Goal: Task Accomplishment & Management: Manage account settings

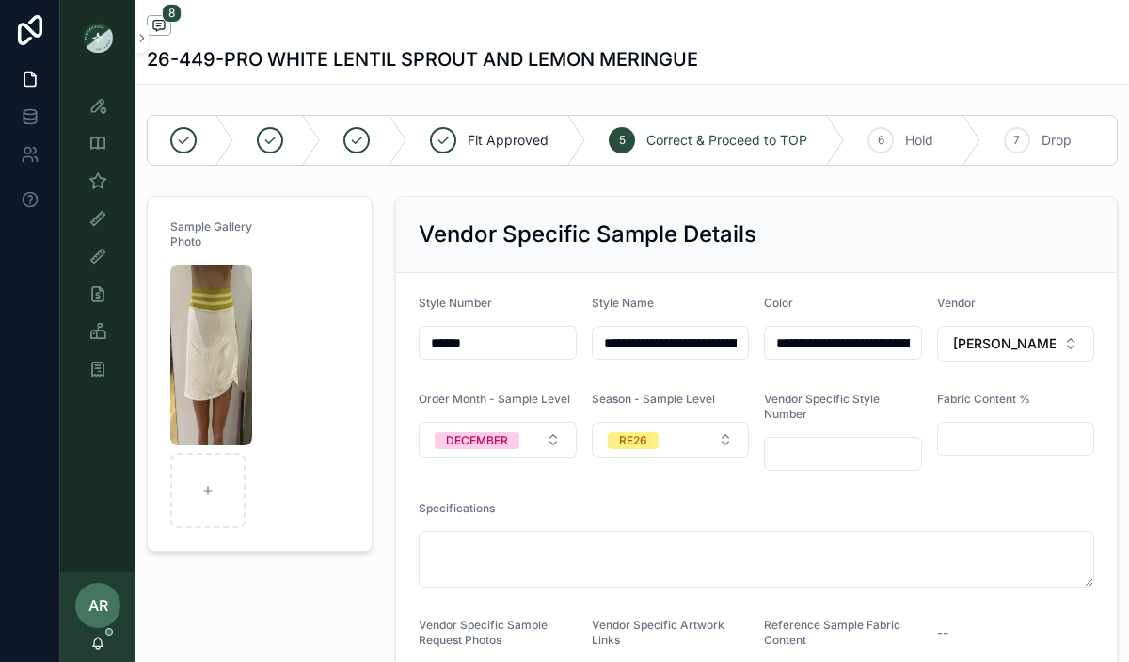
scroll to position [693, 0]
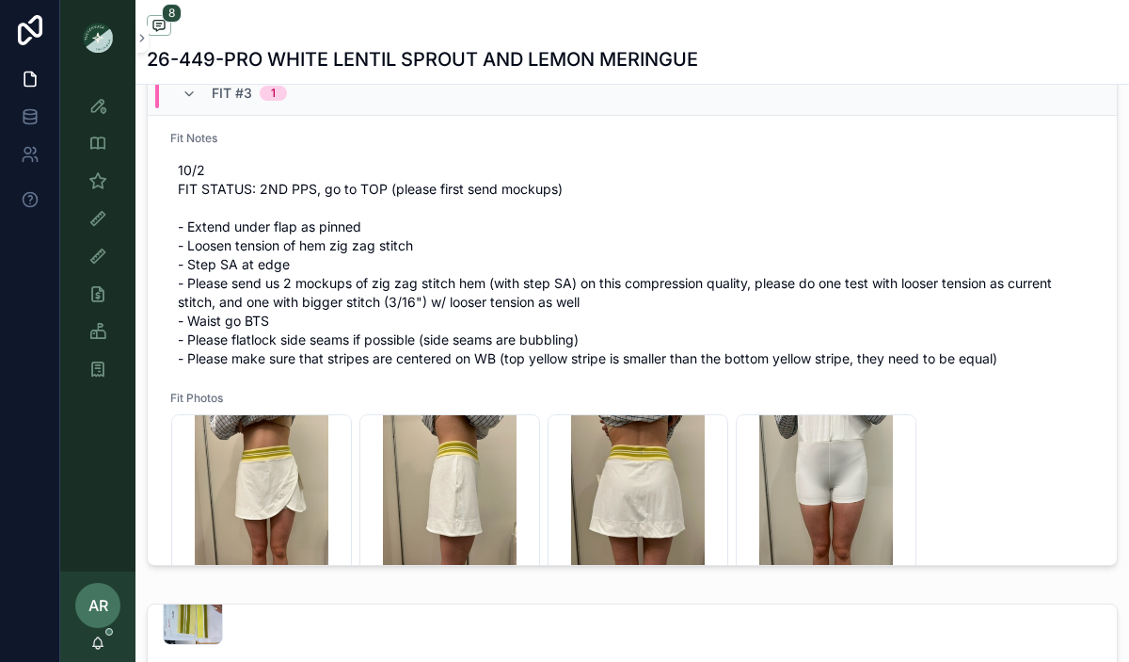
click at [94, 650] on div "AR Abigail Rowlett" at bounding box center [97, 616] width 75 height 90
click at [248, 287] on span "10/2 FIT STATUS: 2ND PPS, go to TOP (please first send mockups) - Extend under …" at bounding box center [632, 264] width 909 height 207
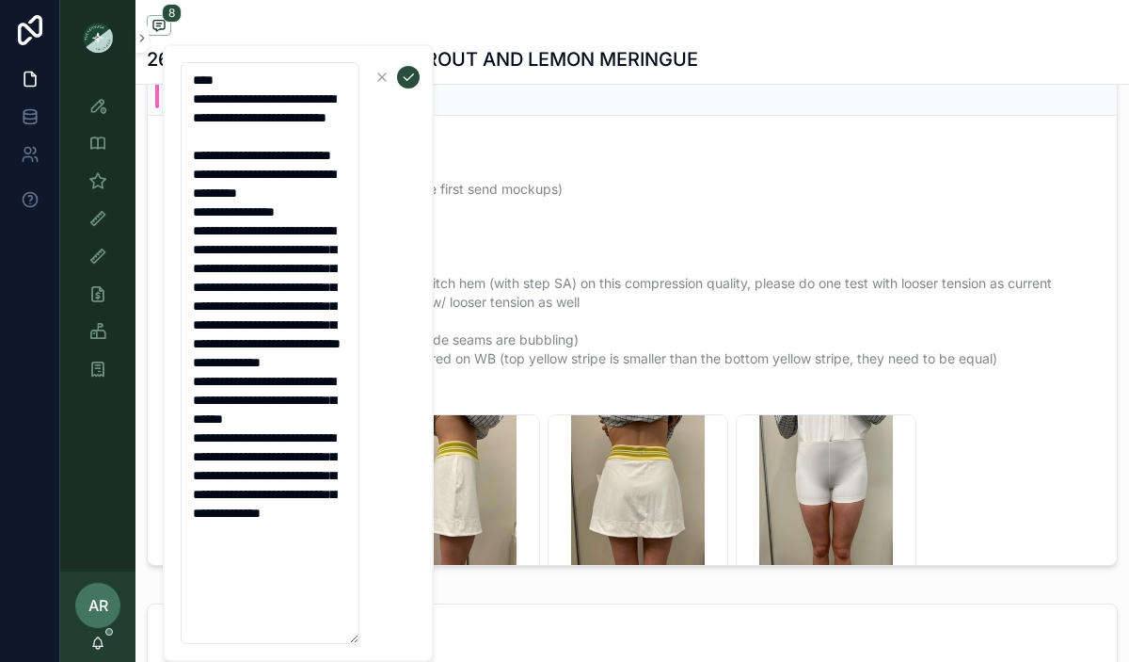
drag, startPoint x: 189, startPoint y: 172, endPoint x: 291, endPoint y: 645, distance: 483.3
click at [291, 645] on div "**********" at bounding box center [298, 352] width 271 height 617
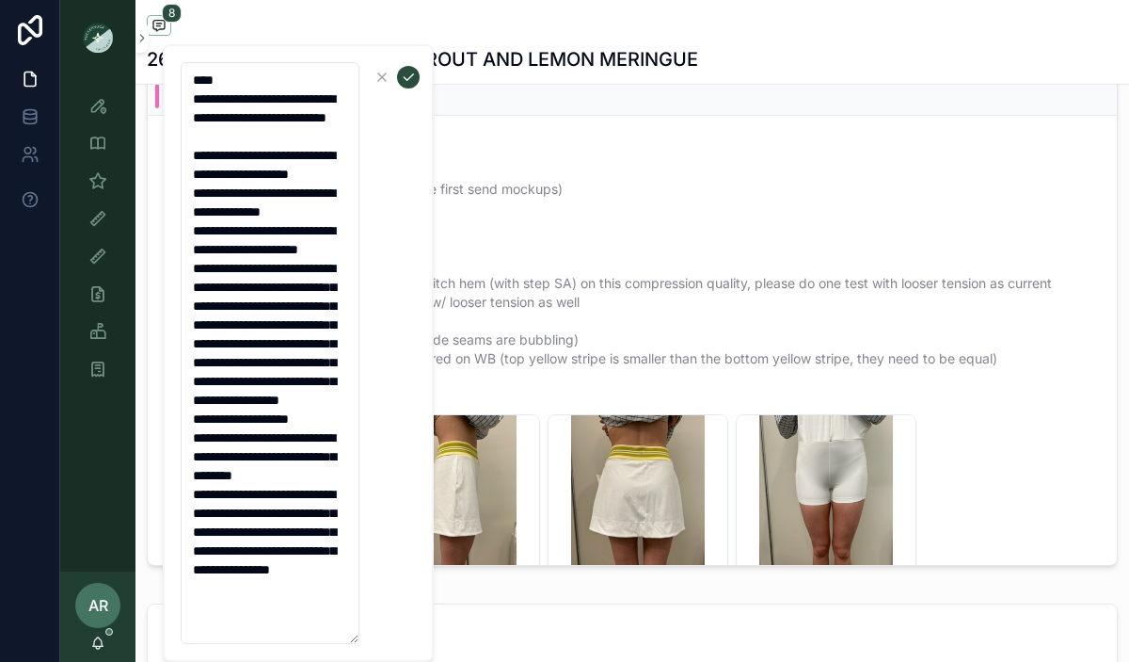
scroll to position [56, 0]
type textarea "**********"
click at [408, 83] on icon "scrollable content" at bounding box center [408, 77] width 15 height 15
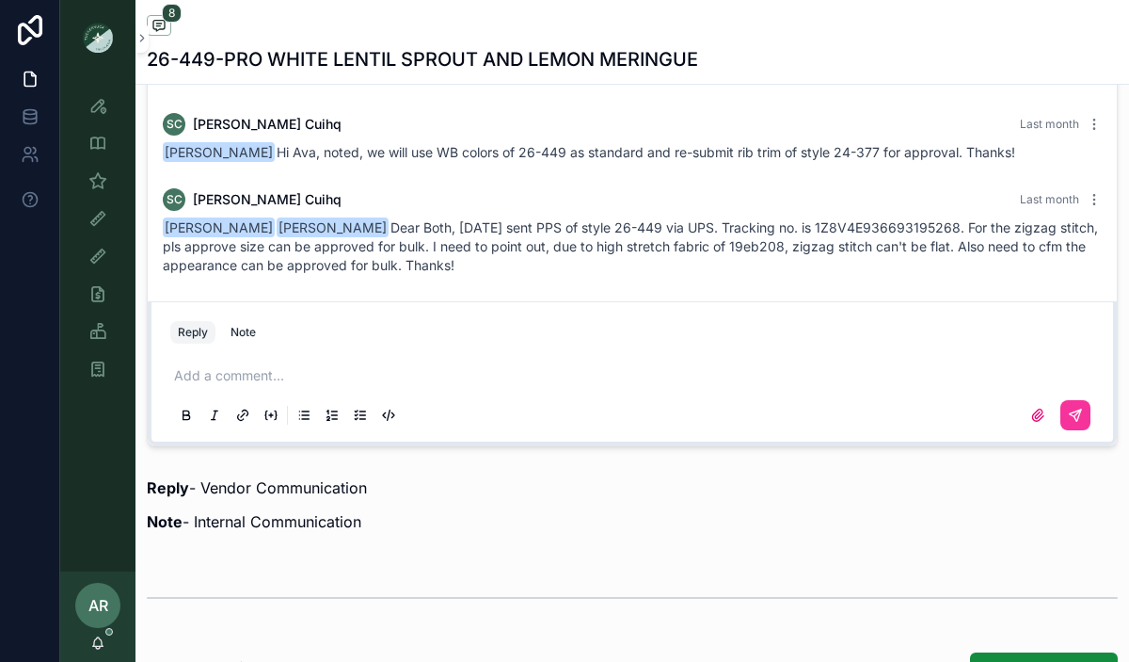
scroll to position [1404, 0]
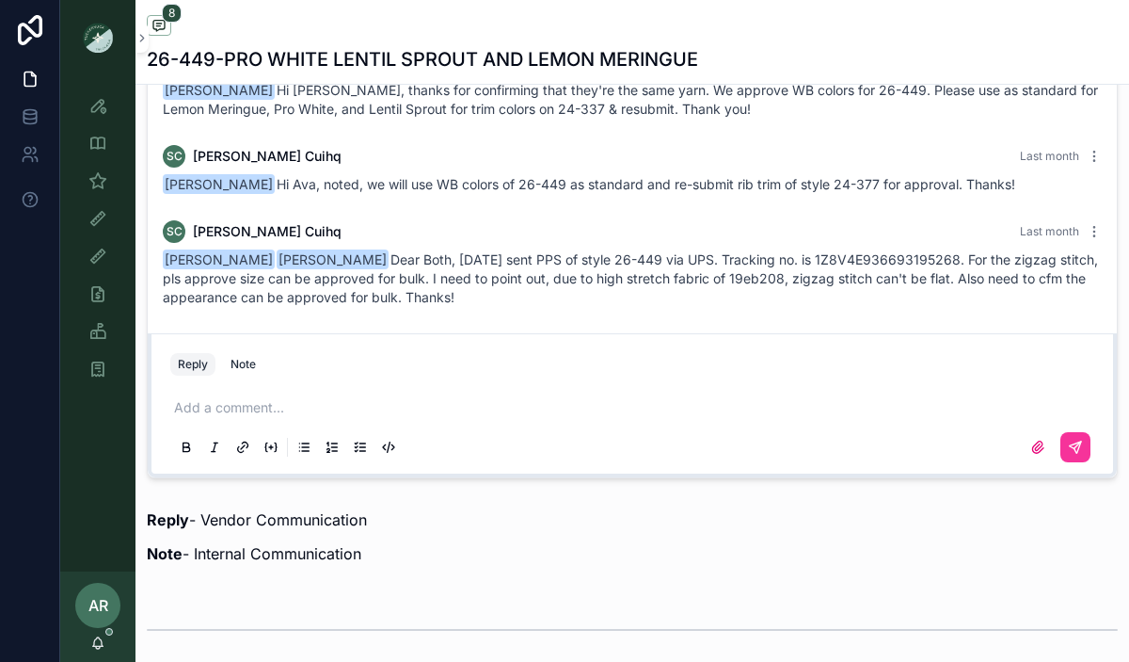
click at [259, 410] on p "scrollable content" at bounding box center [636, 407] width 924 height 19
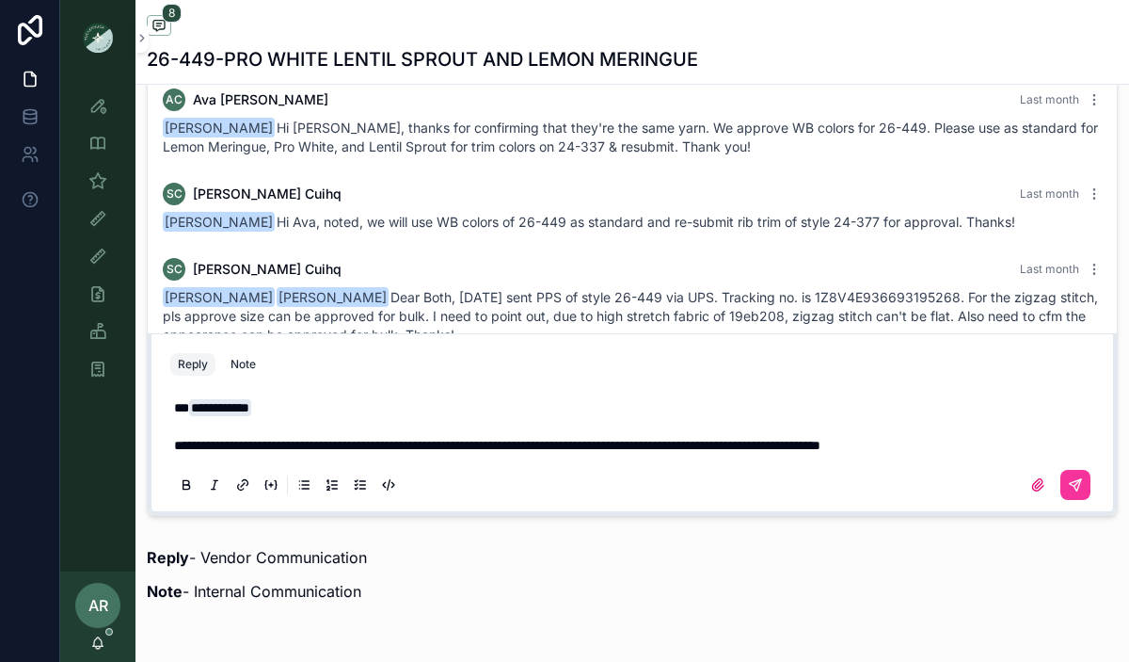
scroll to position [1348, 0]
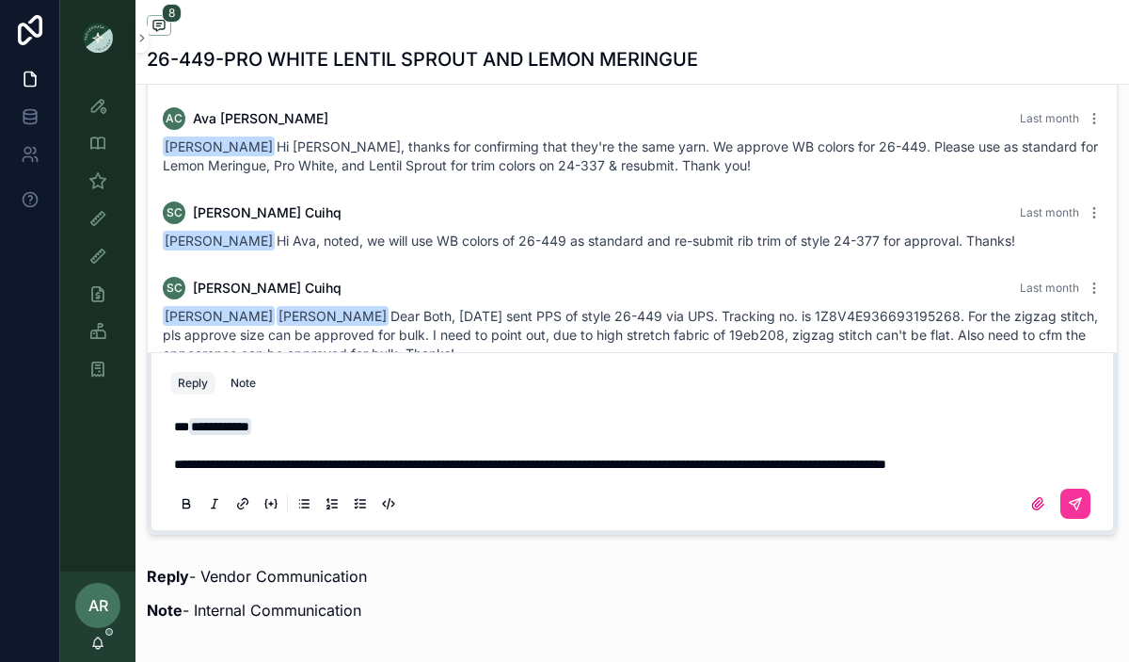
click at [887, 457] on span "**********" at bounding box center [530, 463] width 712 height 13
click at [357, 463] on p "**********" at bounding box center [636, 464] width 924 height 19
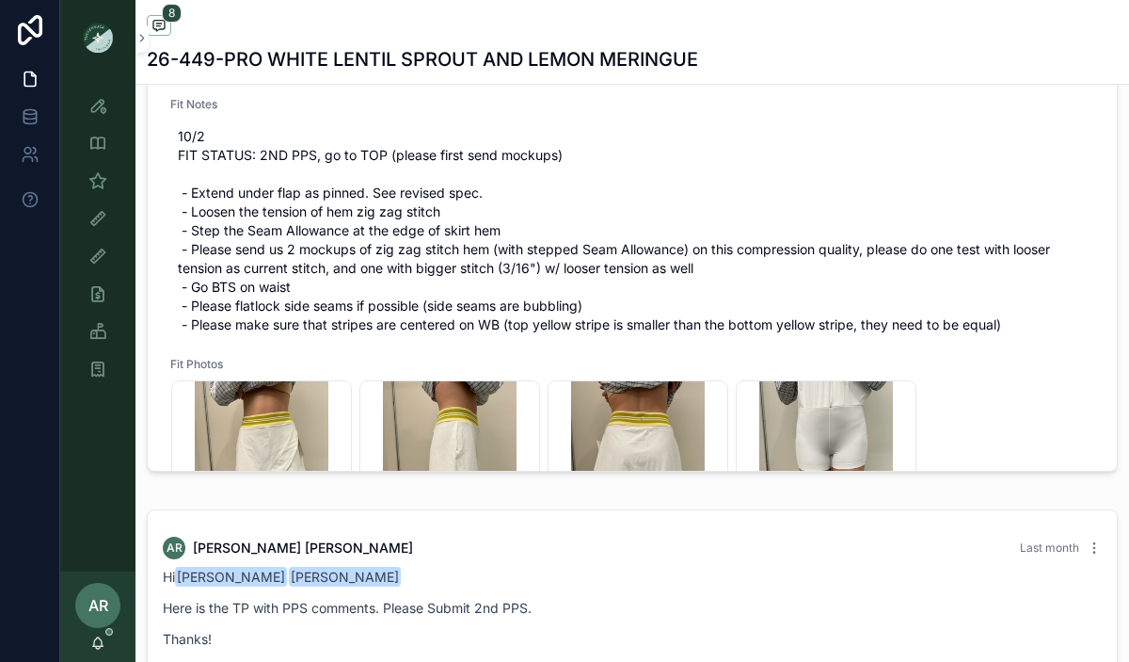
scroll to position [132, 0]
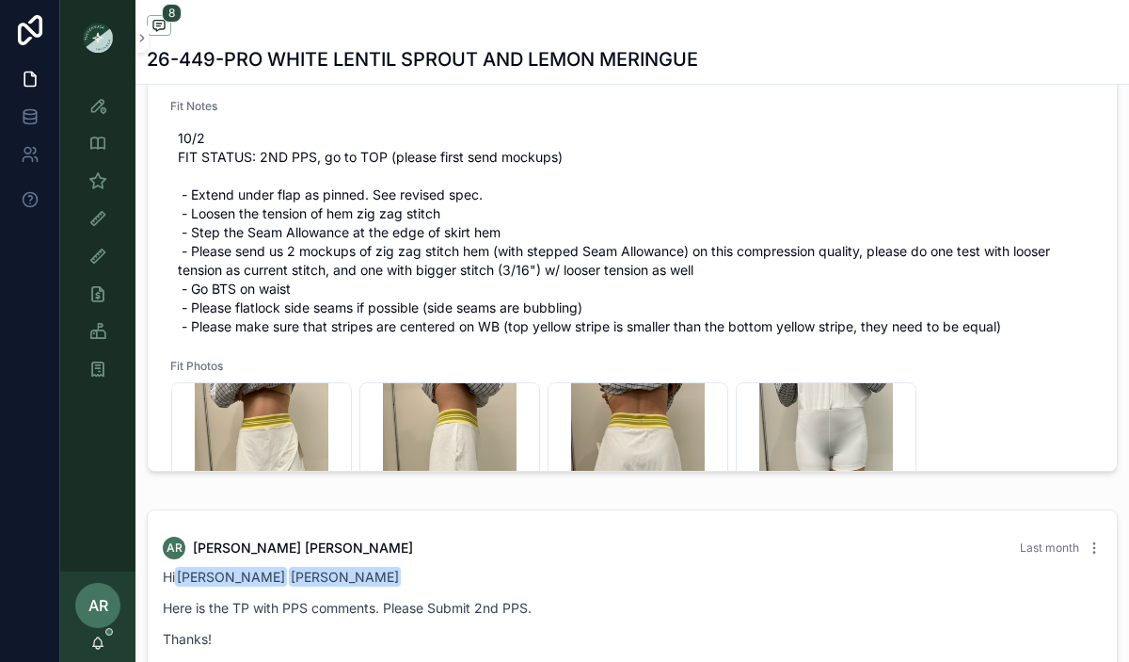
click at [242, 245] on span "10/2 FIT STATUS: 2ND PPS, go to TOP (please first send mockups) - Extend under …" at bounding box center [632, 232] width 909 height 207
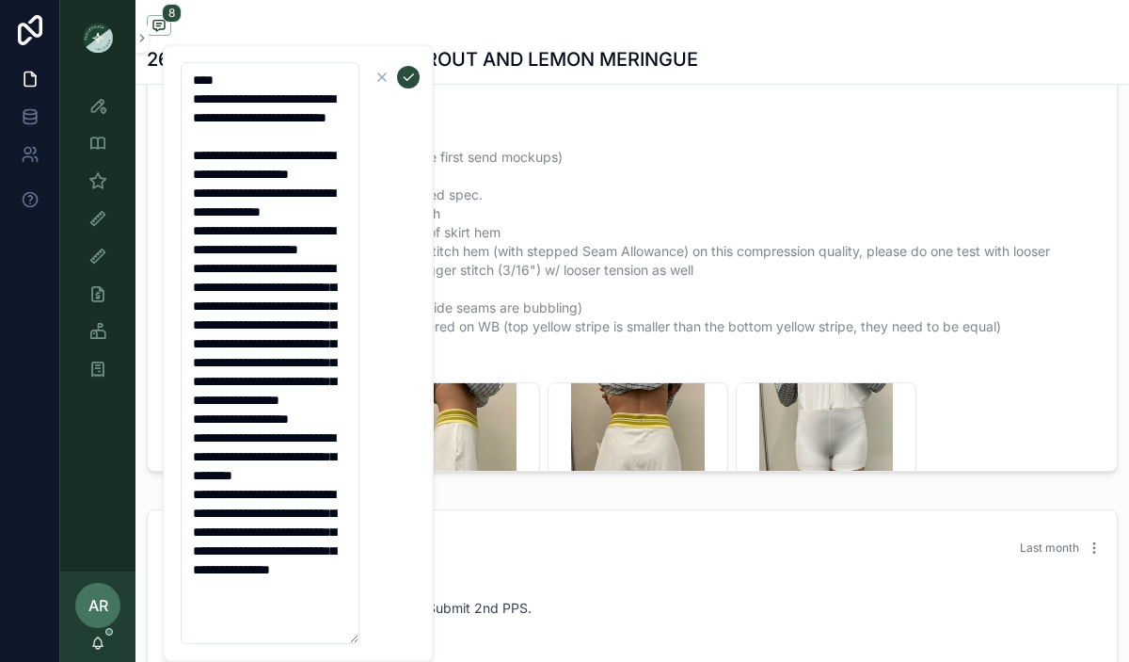
drag, startPoint x: 192, startPoint y: 326, endPoint x: 354, endPoint y: 496, distance: 235.0
click at [354, 496] on textarea "**********" at bounding box center [270, 353] width 179 height 582
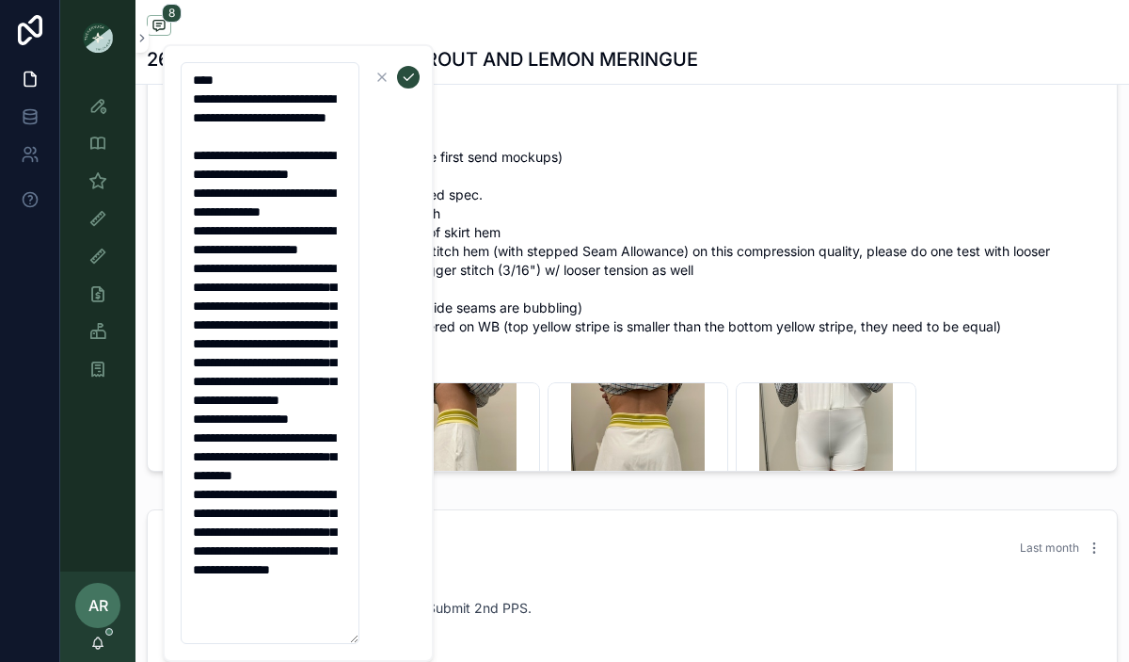
click at [616, 575] on p "Hi Ada Zhrr Sophie Cuihq" at bounding box center [632, 577] width 939 height 20
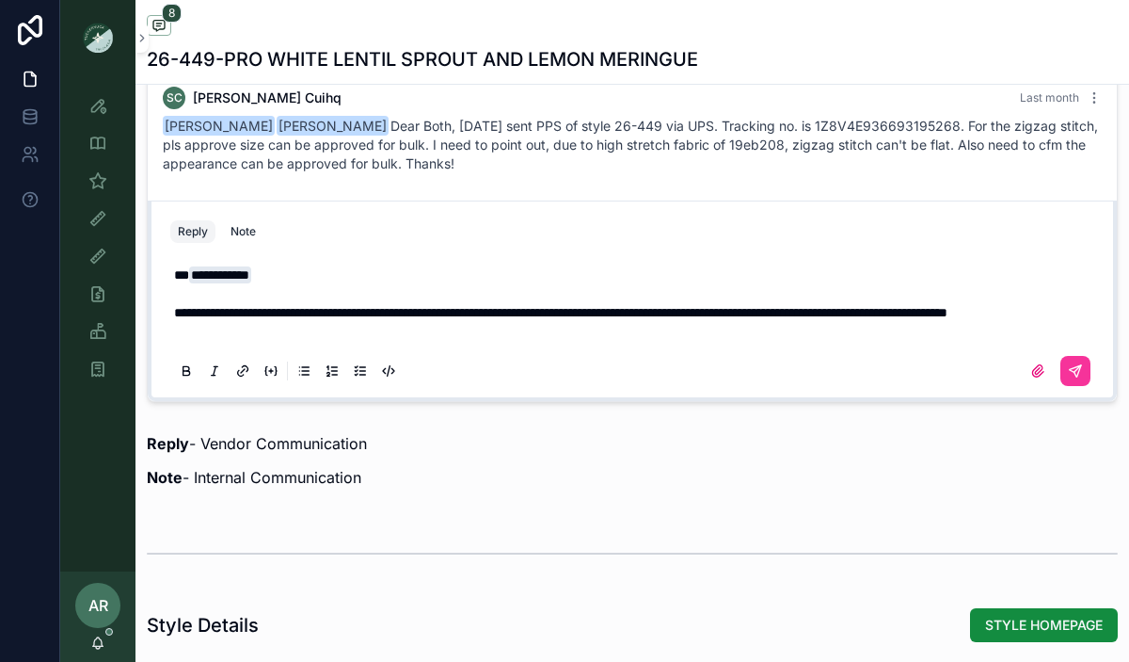
scroll to position [1533, 0]
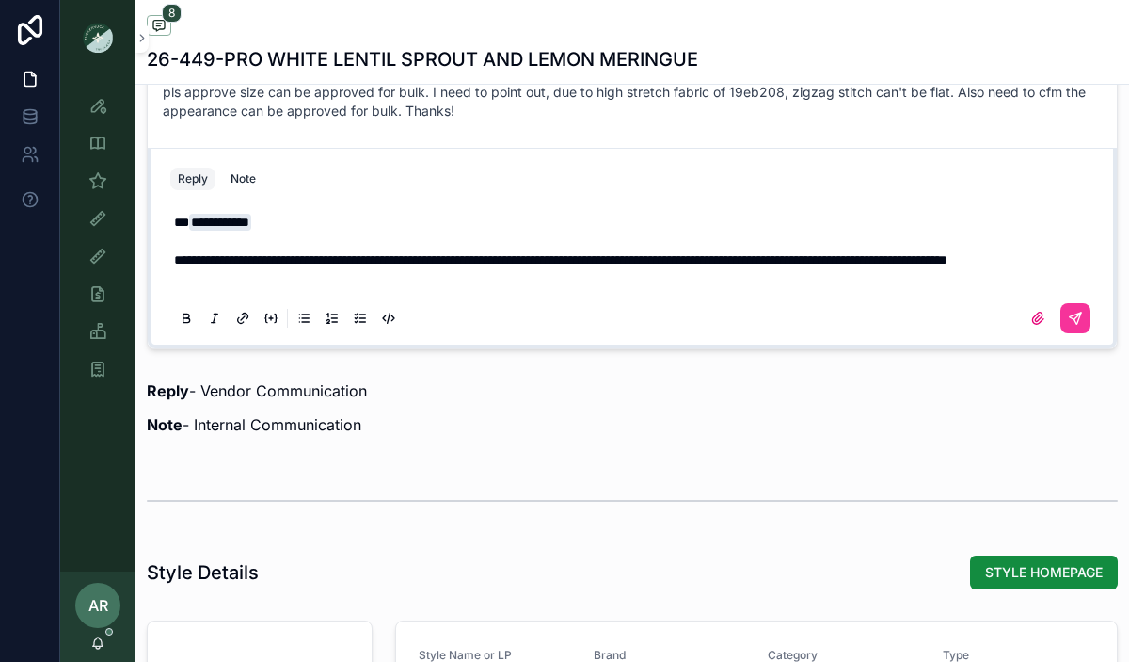
click at [363, 275] on p "scrollable content" at bounding box center [636, 278] width 924 height 19
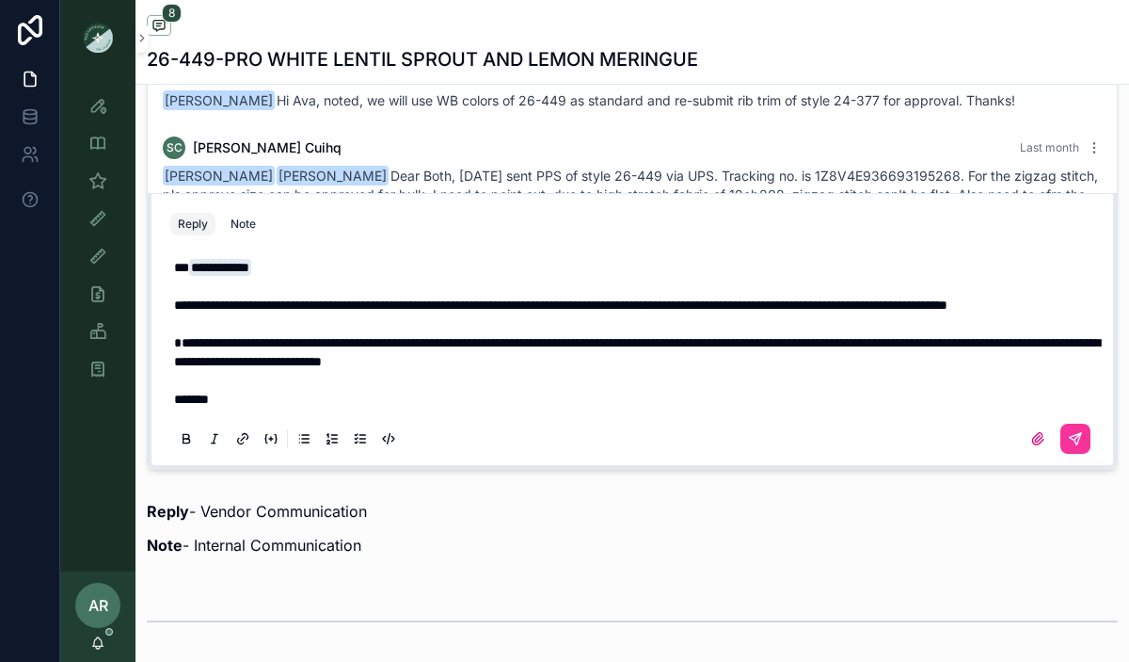
scroll to position [1391, 0]
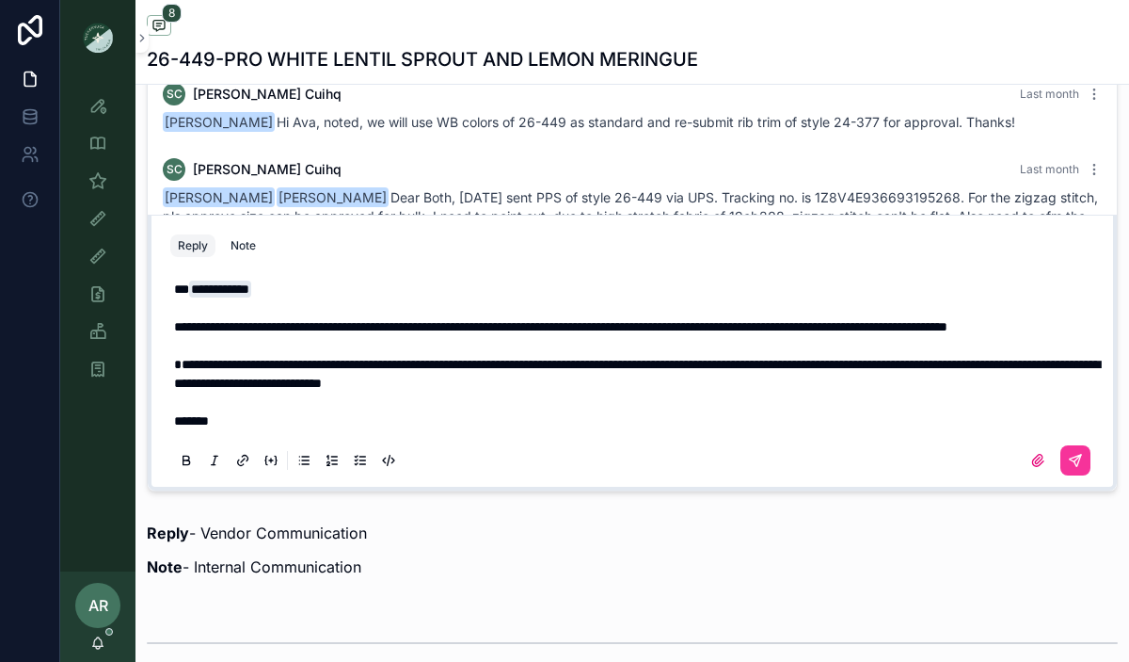
click at [1034, 465] on icon "scrollable content" at bounding box center [1037, 459] width 11 height 11
click at [0, 0] on input "scrollable content" at bounding box center [0, 0] width 0 height 0
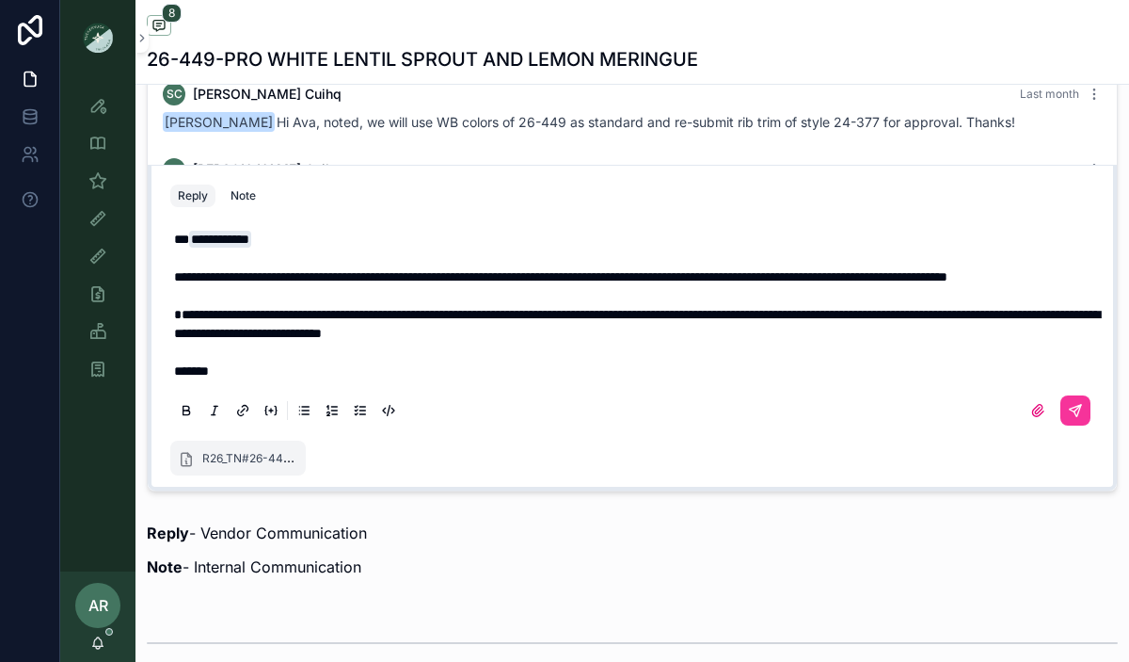
click at [1080, 415] on icon "scrollable content" at bounding box center [1075, 410] width 15 height 15
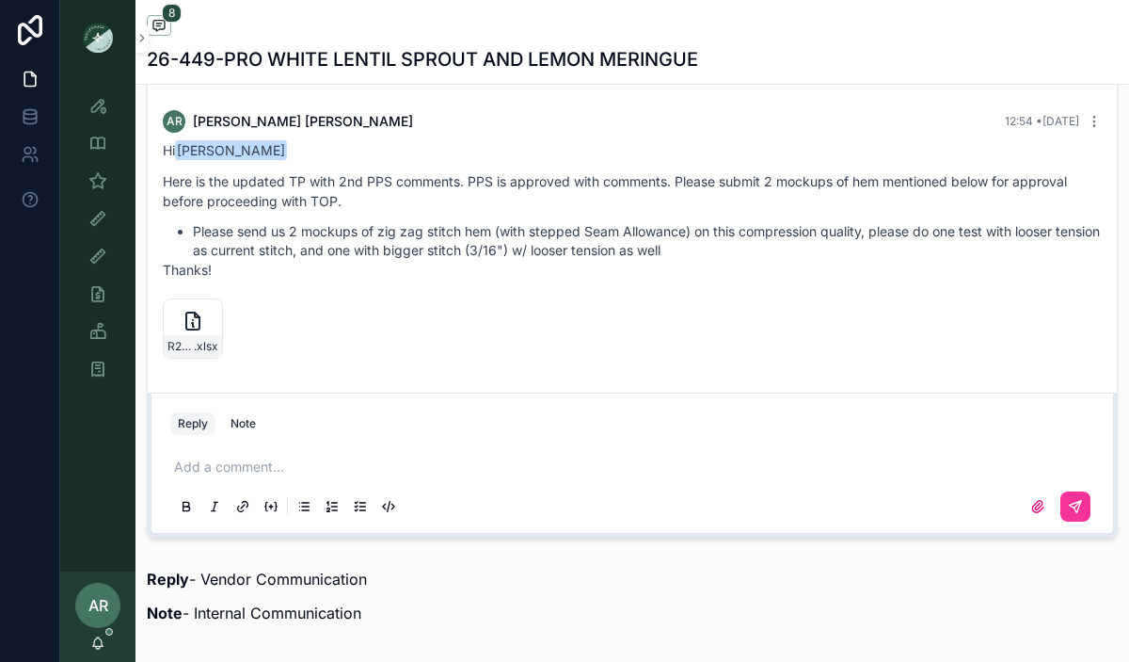
scroll to position [1335, 0]
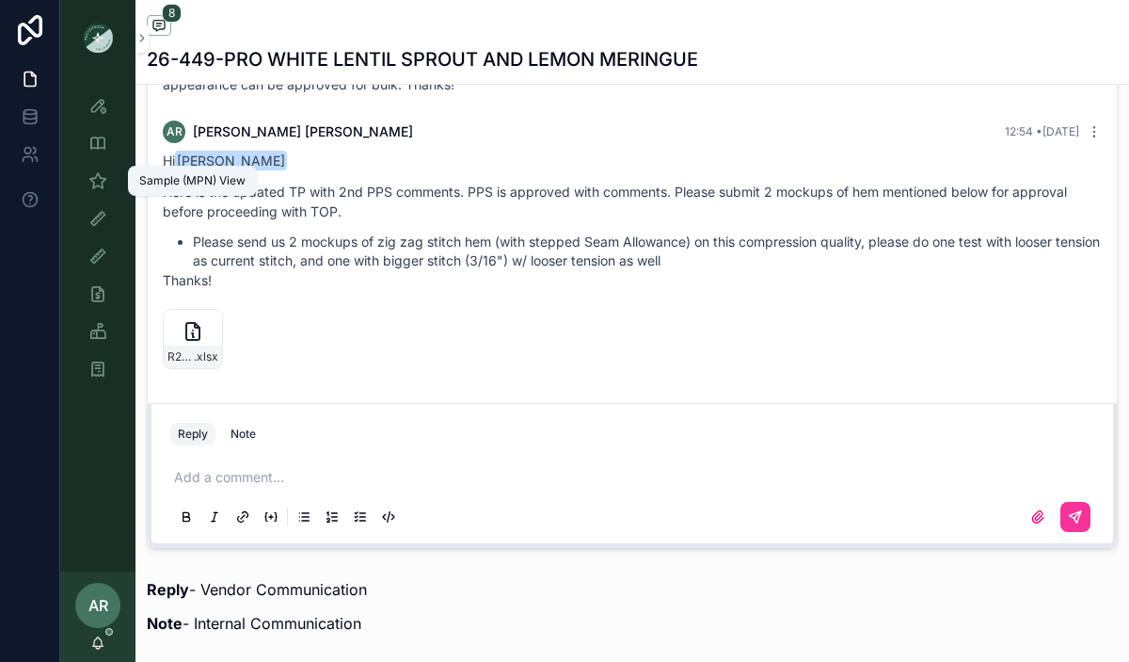
click at [104, 190] on div "Sample (MPN) View" at bounding box center [98, 181] width 30 height 30
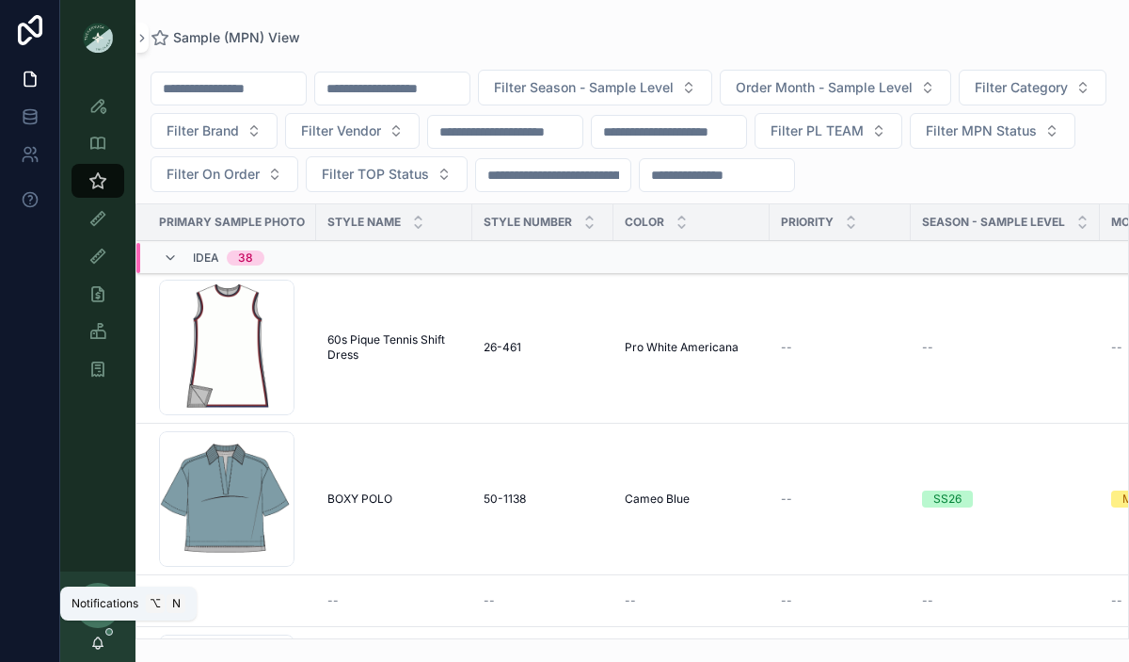
click at [91, 638] on icon "scrollable content" at bounding box center [97, 642] width 15 height 15
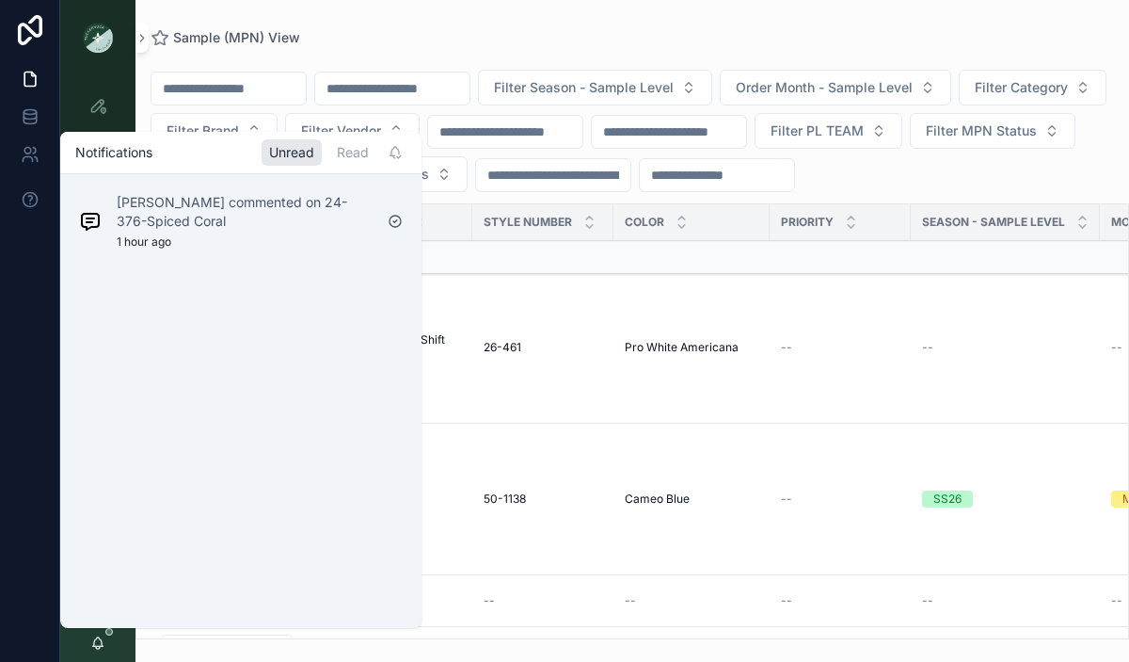
click at [184, 243] on div "Ava Carr commented on 24-376-Spiced Coral 1 hour ago" at bounding box center [245, 221] width 256 height 56
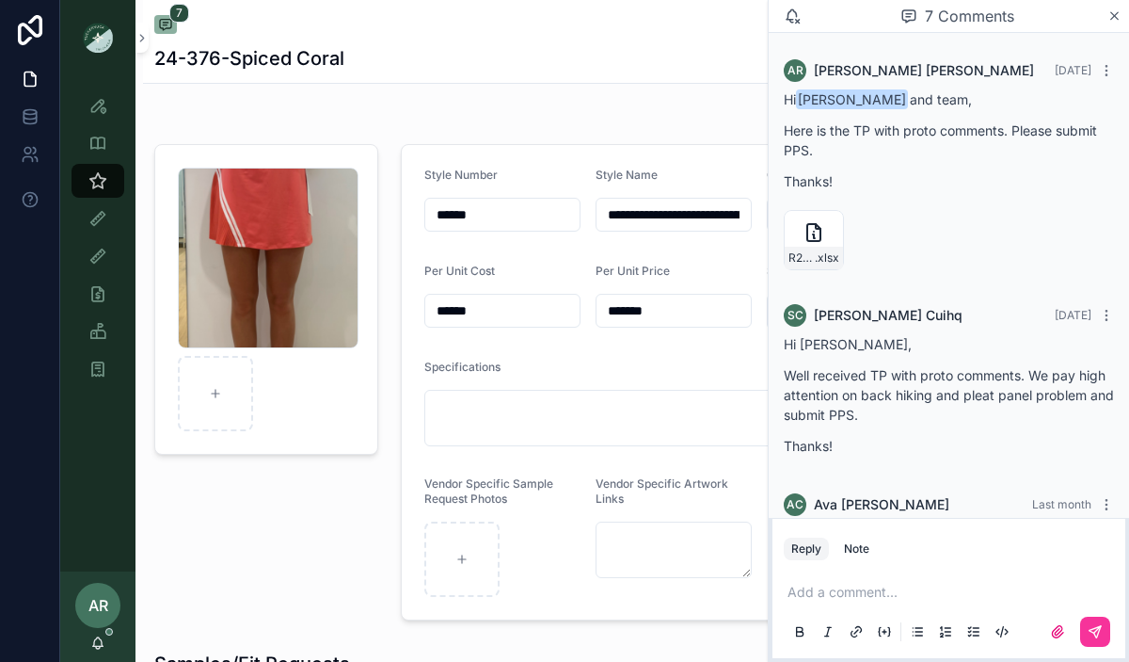
scroll to position [889, 0]
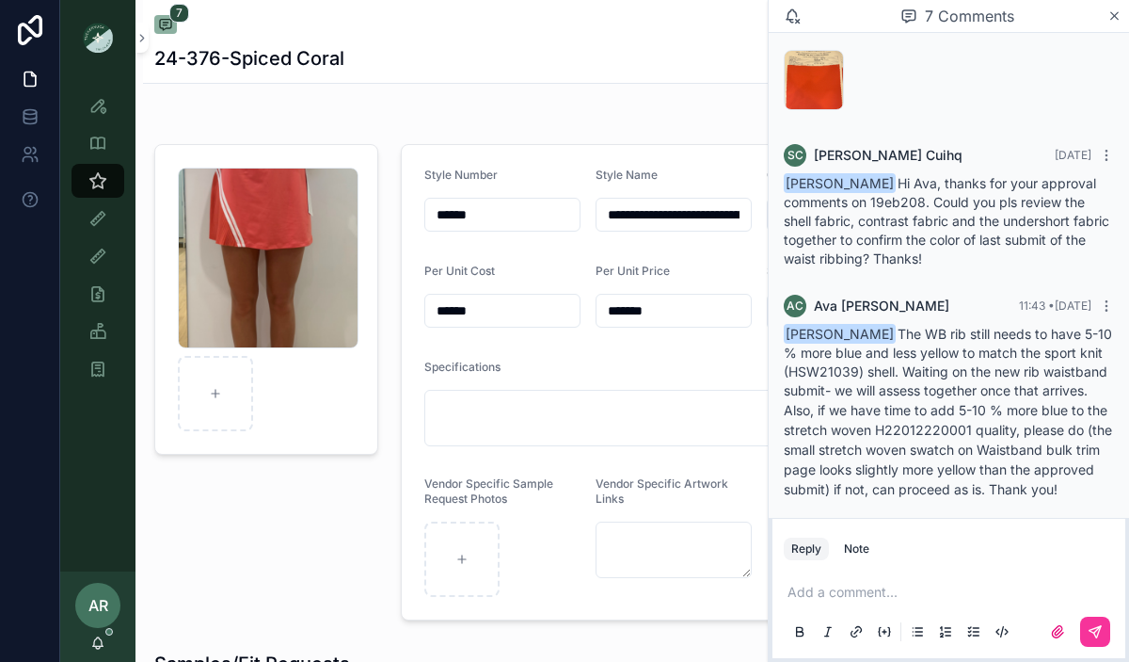
click at [105, 644] on div "AR Abigail Rowlett" at bounding box center [97, 616] width 75 height 90
click at [93, 640] on icon "scrollable content" at bounding box center [98, 641] width 10 height 8
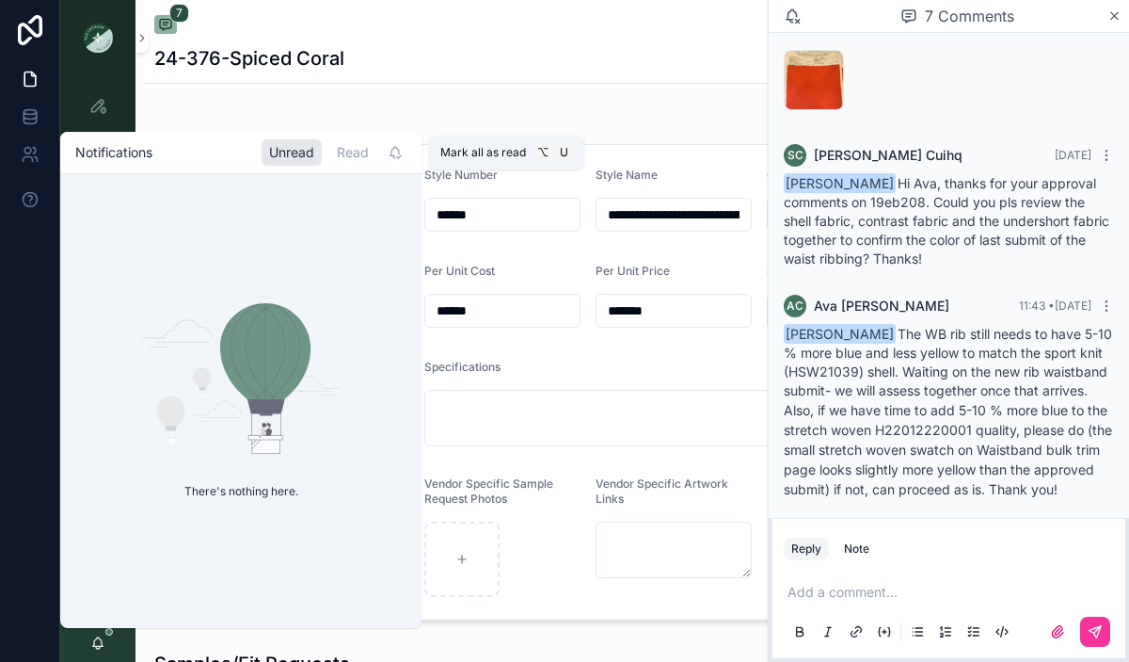
click at [393, 151] on icon "scrollable content" at bounding box center [395, 152] width 15 height 15
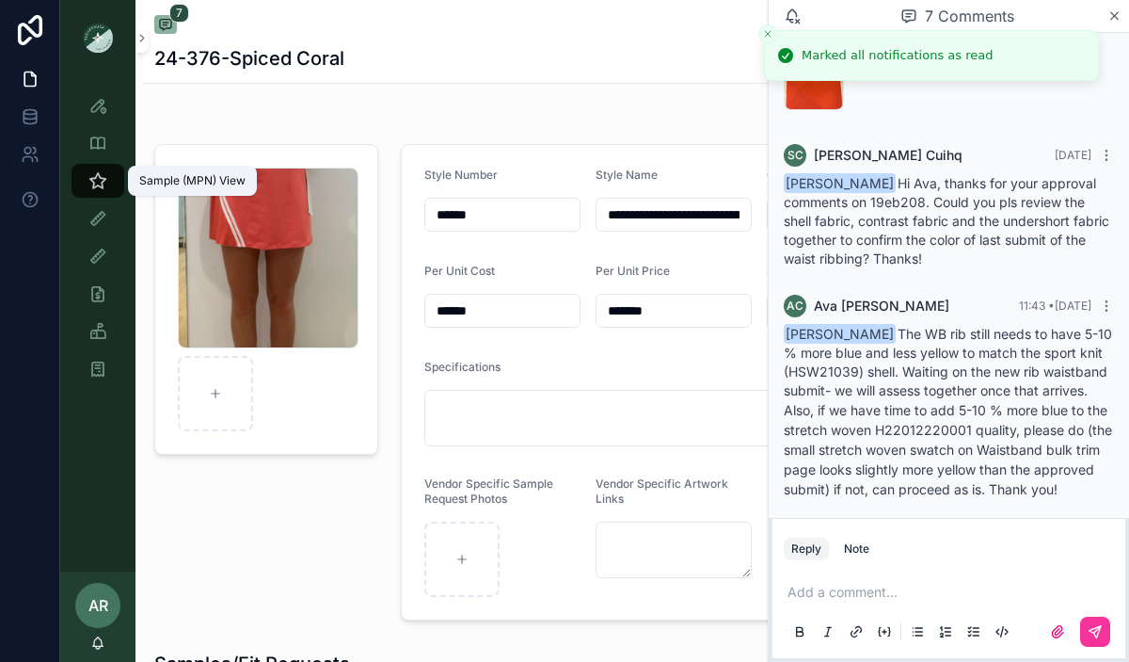
click at [104, 182] on icon "scrollable content" at bounding box center [97, 180] width 19 height 19
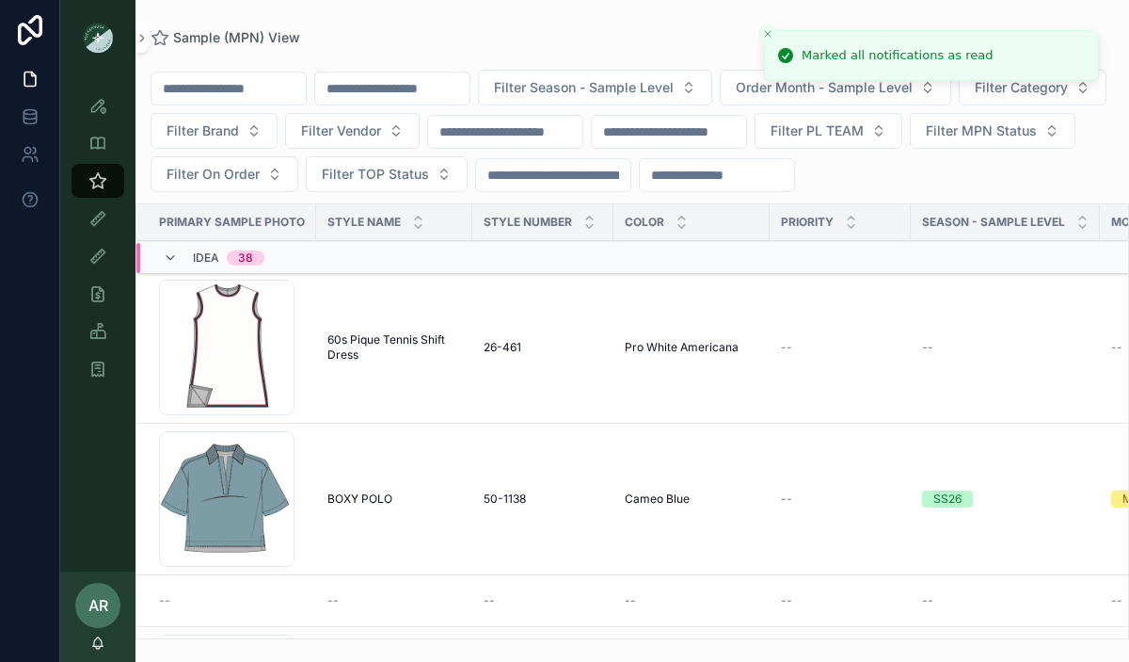
click at [170, 262] on icon "scrollable content" at bounding box center [170, 257] width 15 height 15
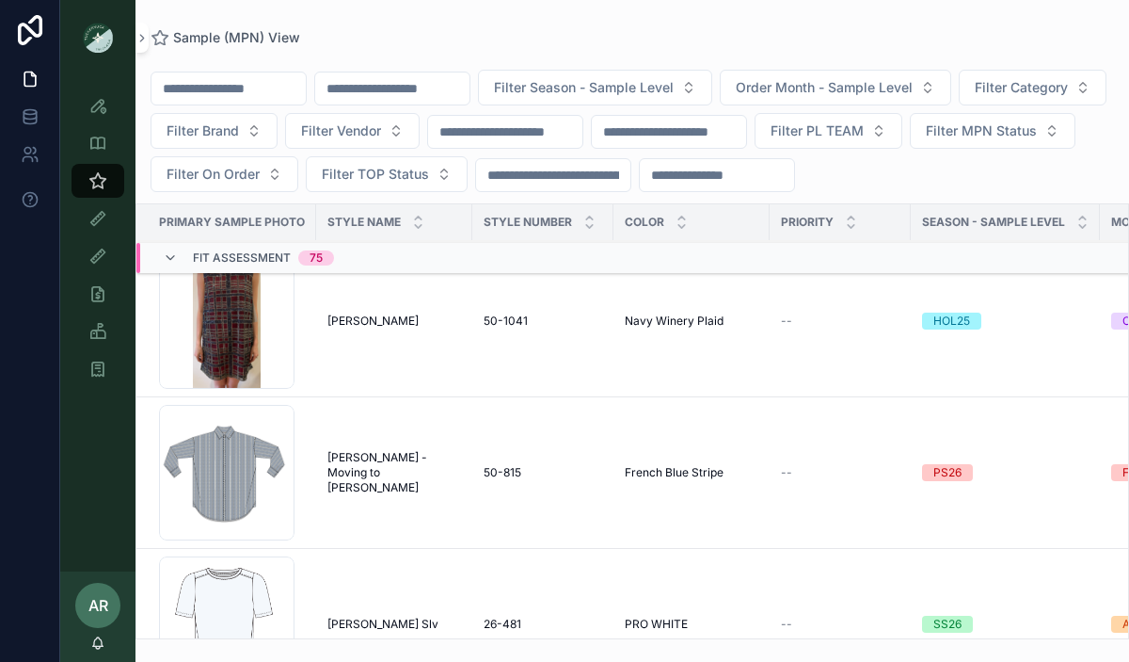
scroll to position [1120, 0]
click at [329, 460] on span "[PERSON_NAME] - Moving to [PERSON_NAME]" at bounding box center [395, 471] width 134 height 45
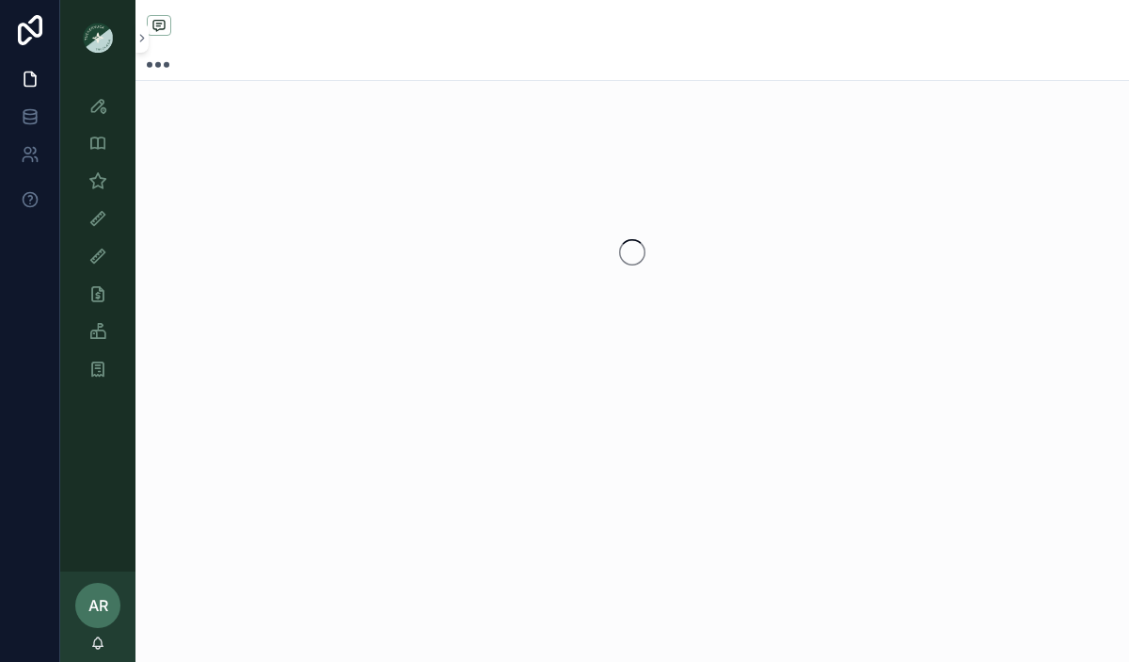
click at [329, 460] on div "scrollable content" at bounding box center [633, 260] width 994 height 521
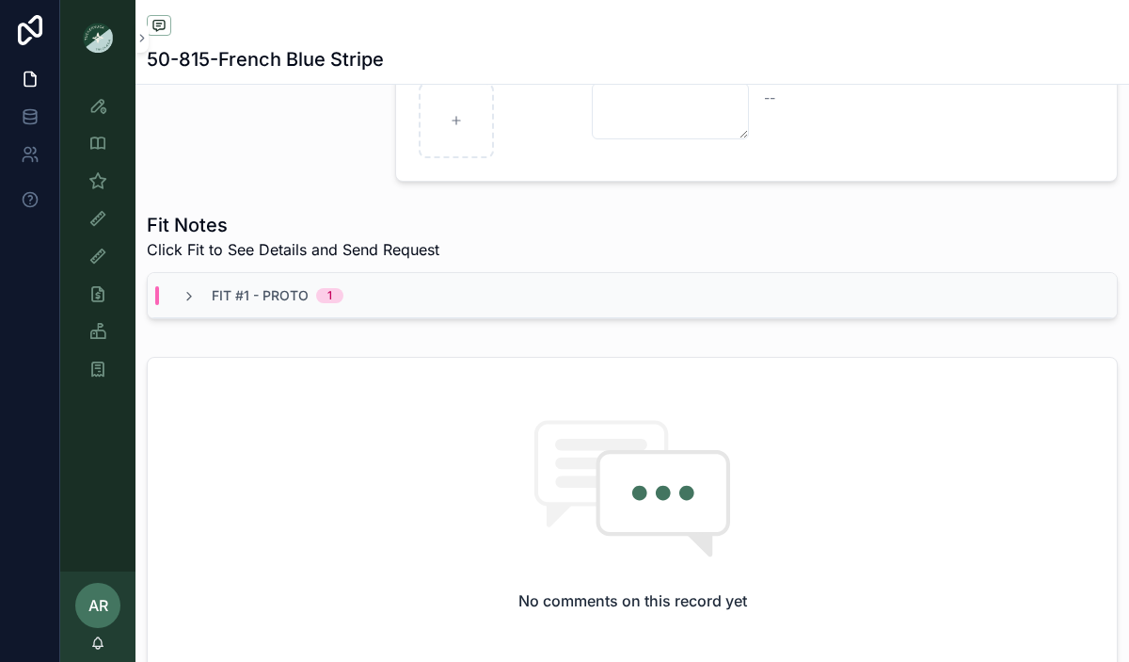
scroll to position [642, 0]
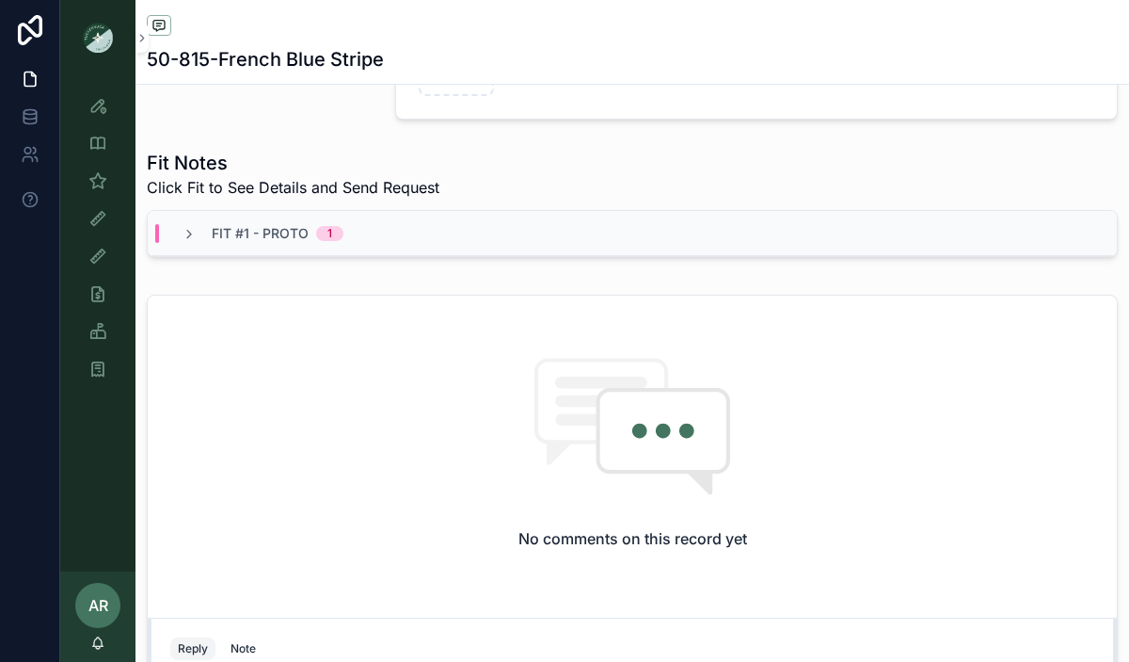
click at [191, 231] on icon "scrollable content" at bounding box center [189, 234] width 15 height 15
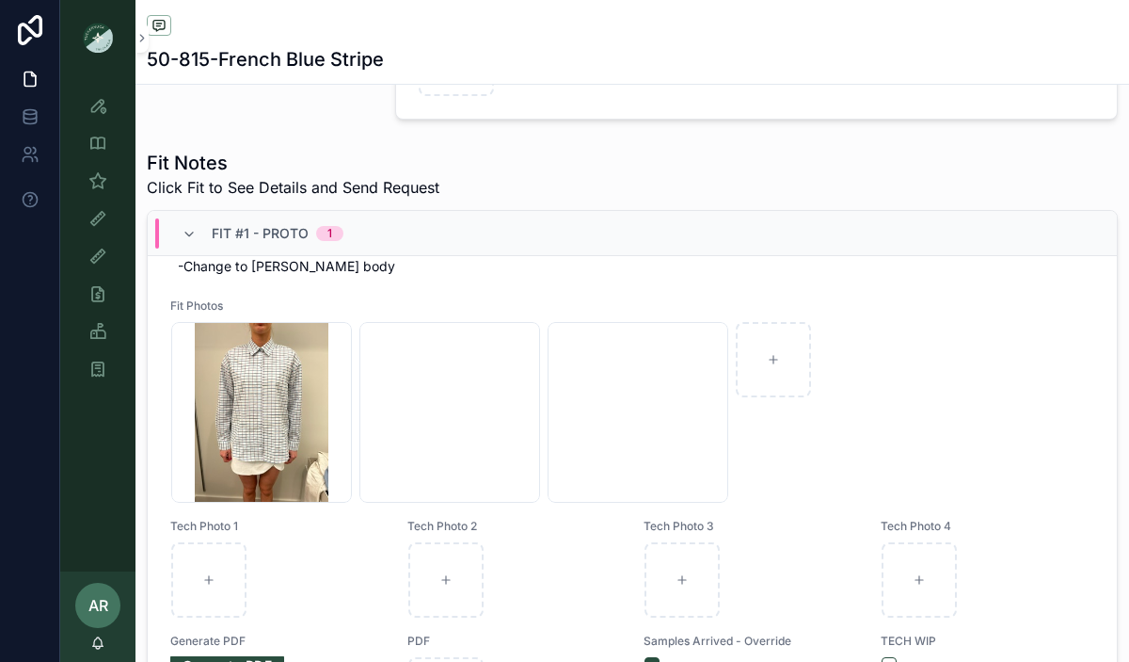
scroll to position [185, 0]
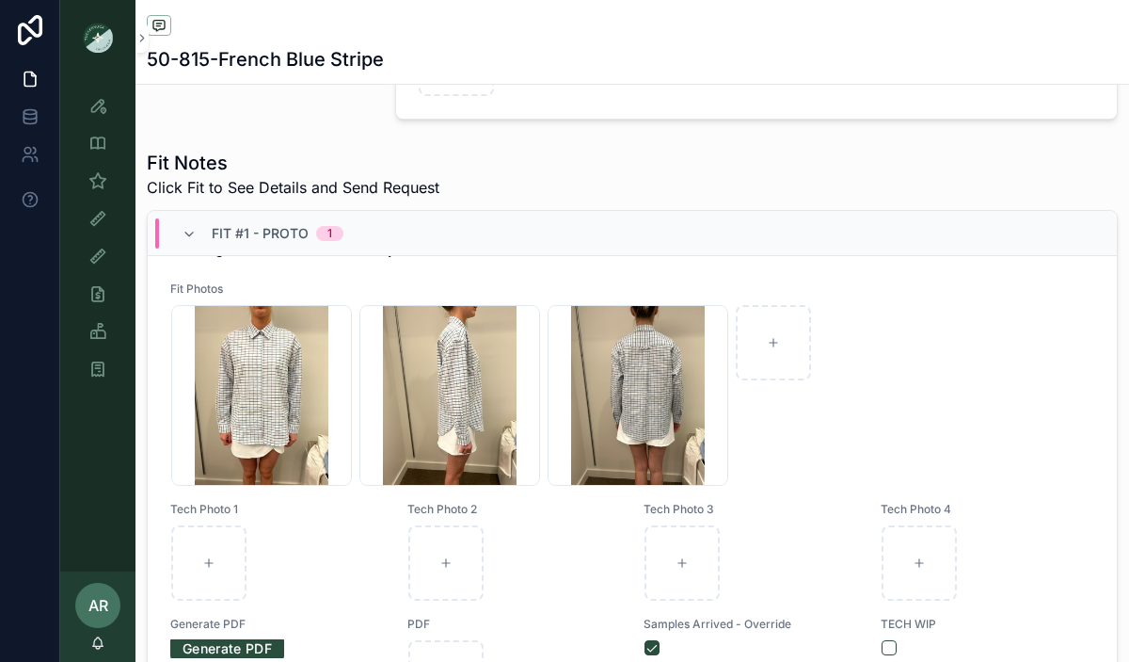
click at [198, 235] on div "Fit #1 - Proto 1" at bounding box center [263, 233] width 162 height 30
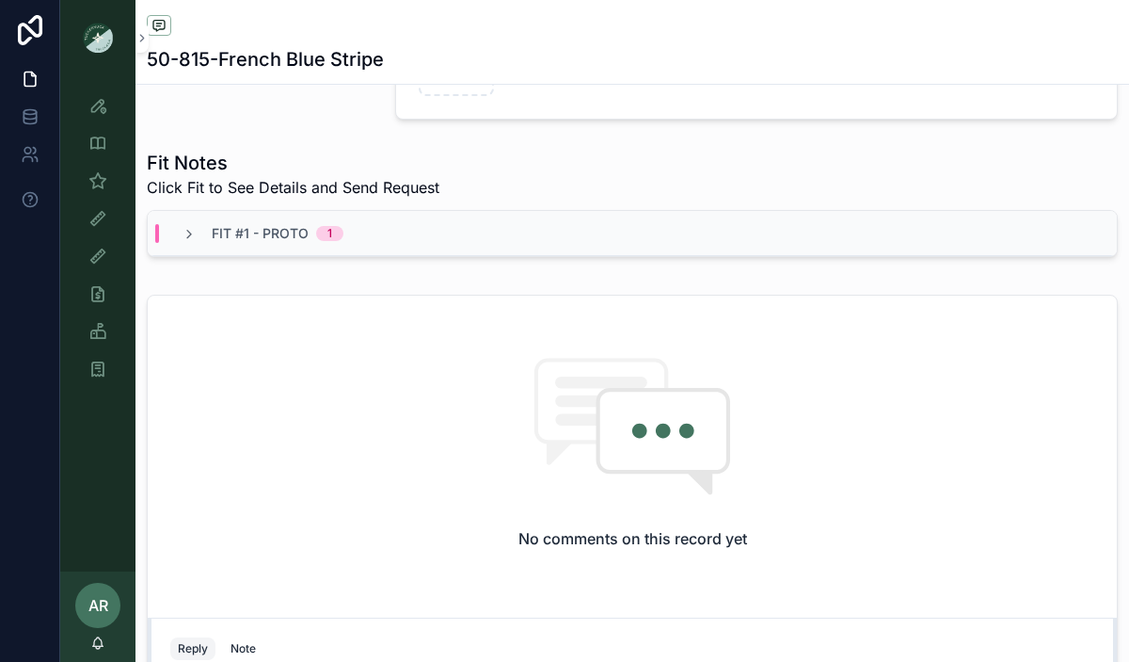
click at [198, 235] on div "Fit #1 - Proto 1" at bounding box center [263, 233] width 162 height 19
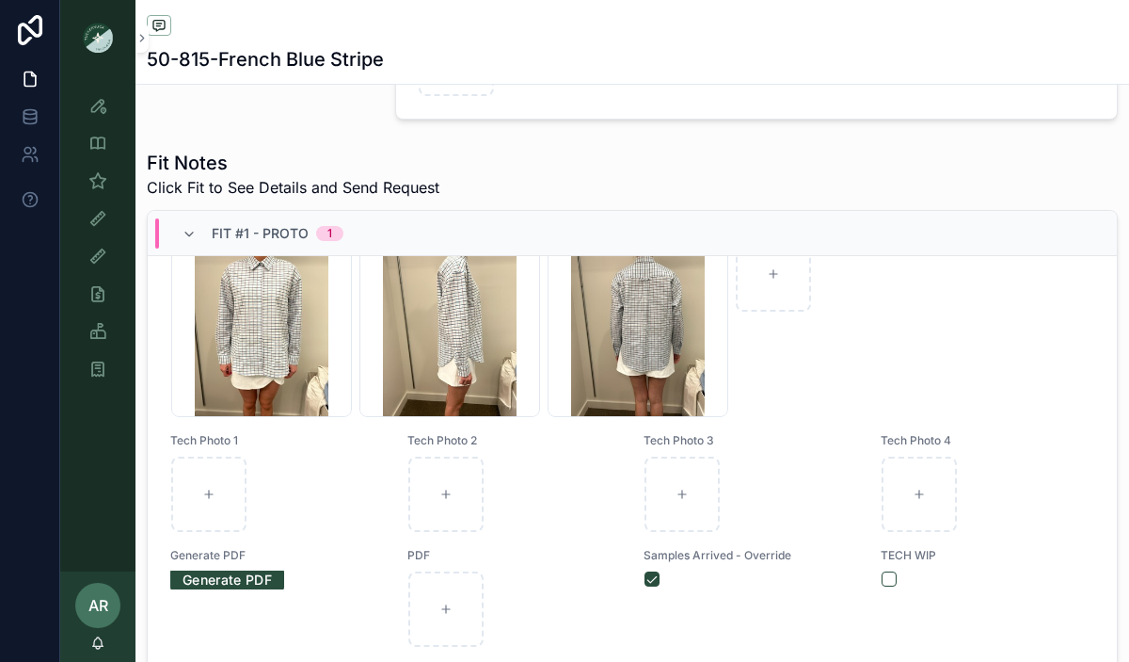
scroll to position [294, 0]
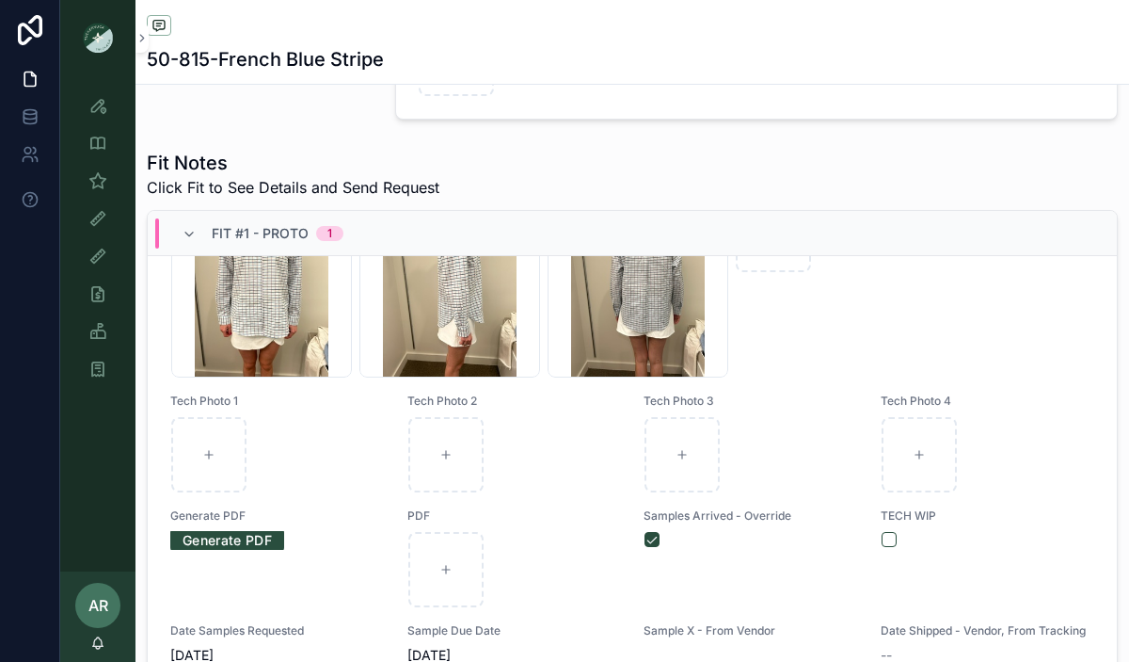
click at [189, 239] on icon "scrollable content" at bounding box center [189, 234] width 15 height 15
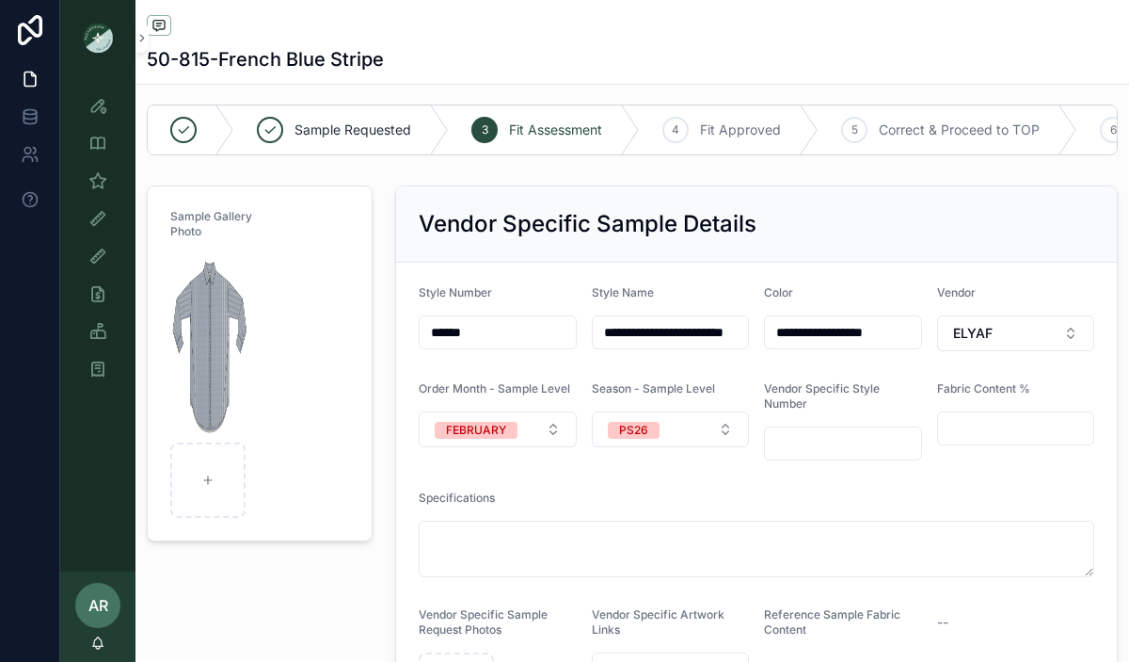
scroll to position [0, 0]
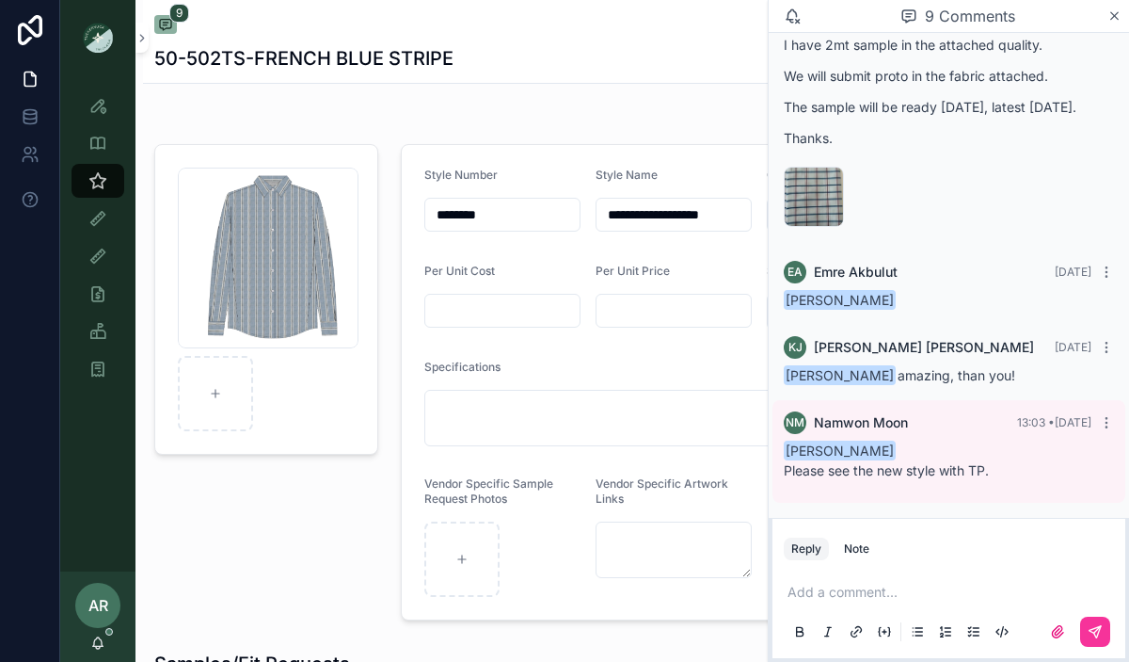
scroll to position [763, 0]
click at [323, 540] on div "Screenshot-2025-10-02-at-1.35.54-PM .png" at bounding box center [266, 381] width 247 height 491
click at [91, 221] on icon "scrollable content" at bounding box center [97, 218] width 19 height 19
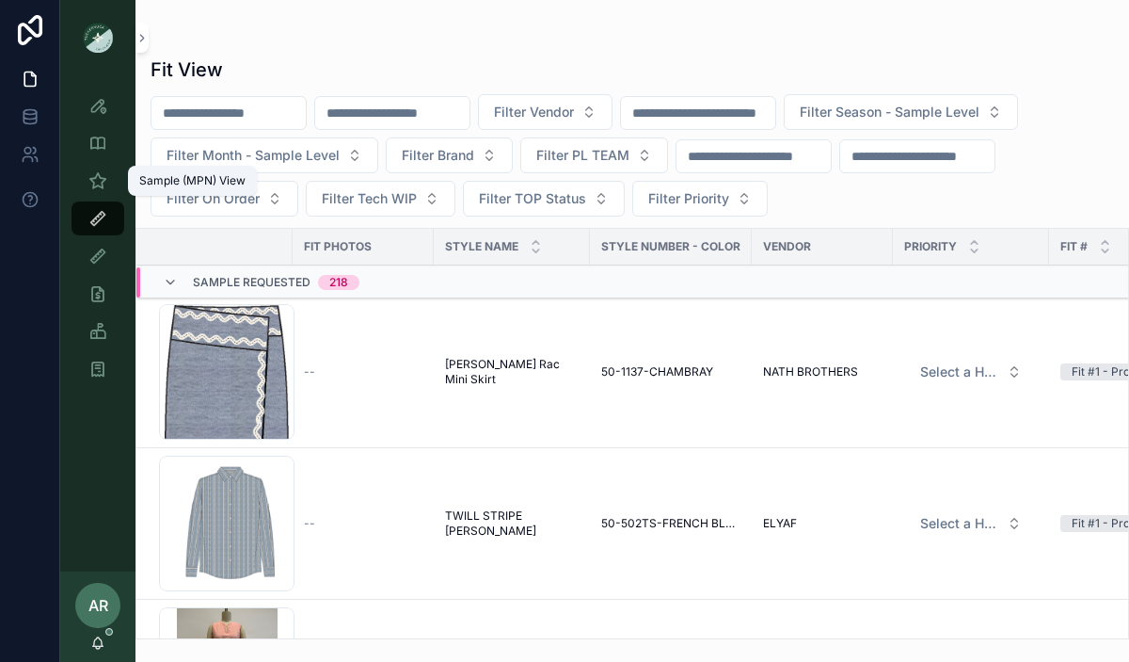
click at [90, 186] on icon "scrollable content" at bounding box center [97, 180] width 19 height 19
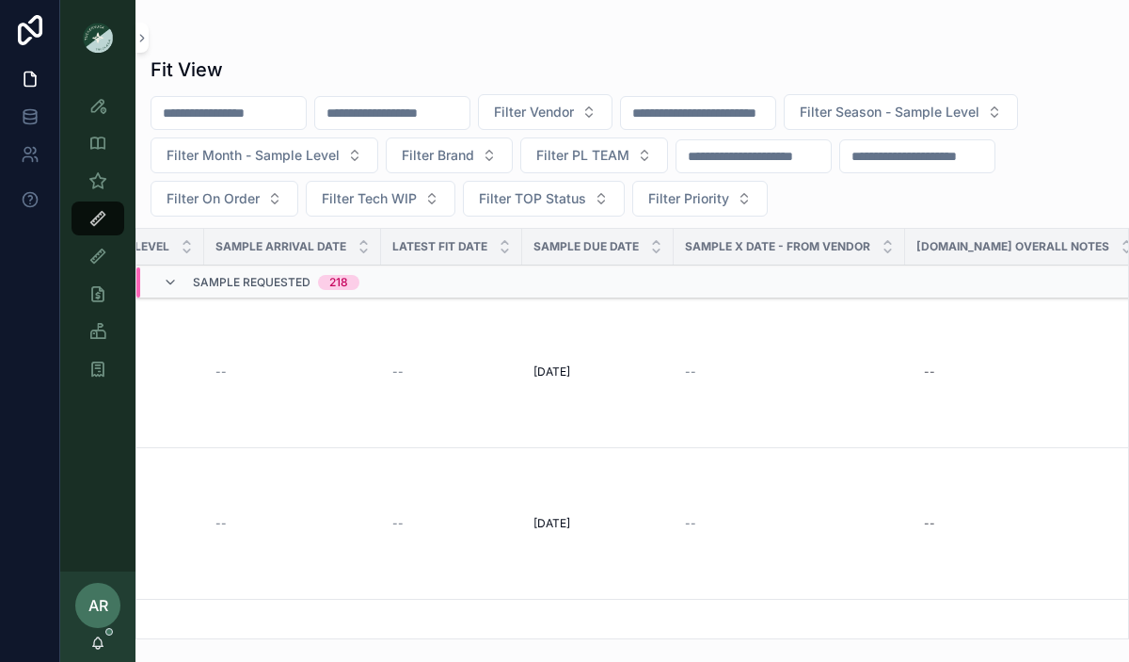
scroll to position [0, 1485]
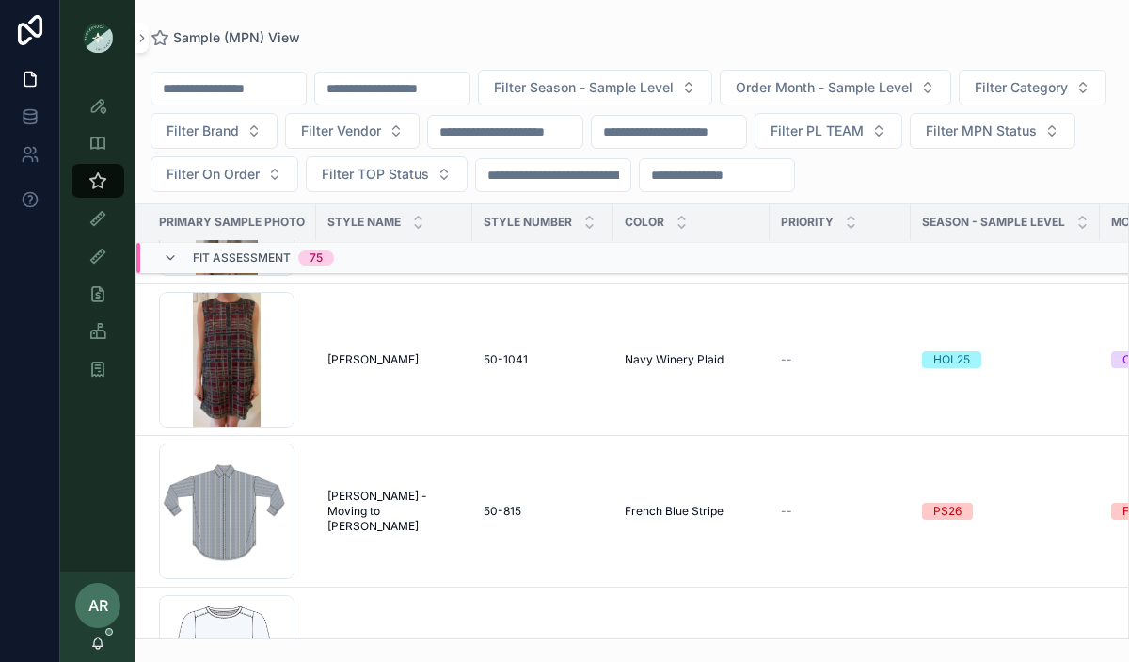
scroll to position [1083, 0]
